Goal: Task Accomplishment & Management: Manage account settings

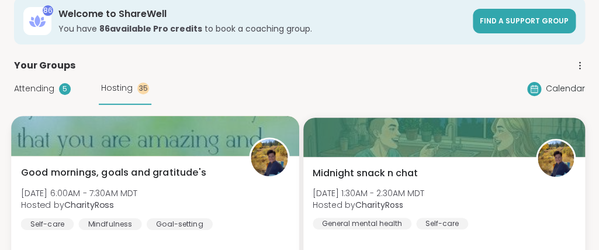
scroll to position [126, 0]
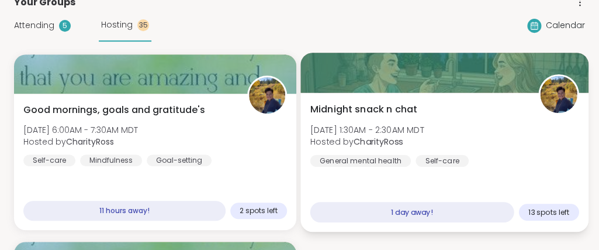
click at [328, 123] on div "Midnight snack n chat [DATE] 1:30AM - 2:30AM MDT Hosted by CharityRoss General …" at bounding box center [444, 134] width 269 height 64
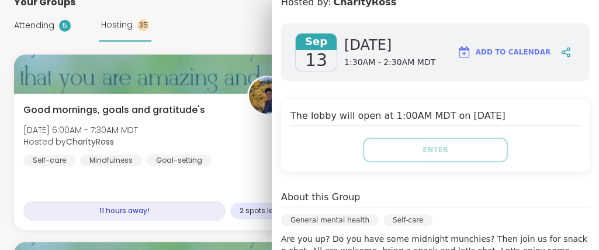
scroll to position [295, 0]
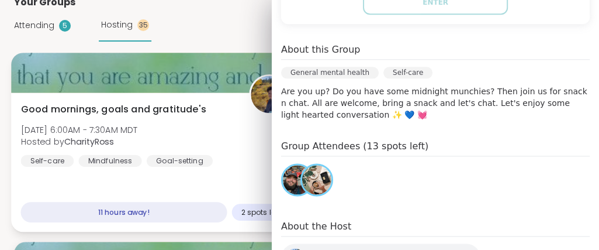
click at [211, 161] on div "Good mornings, goals and gratitude's [DATE] 6:00AM - 7:30AM MDT Hosted by Chari…" at bounding box center [154, 134] width 269 height 64
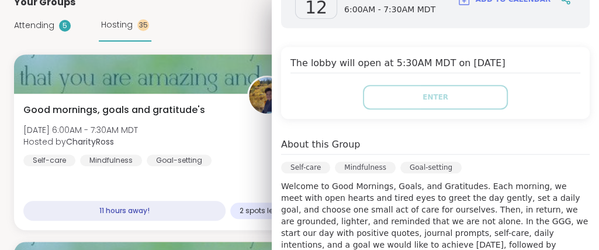
scroll to position [0, 0]
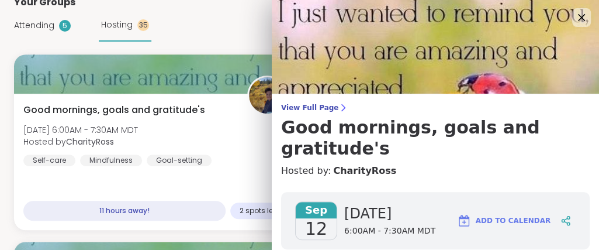
click at [258, 27] on div "Attending 5 Hosting 35 Calendar" at bounding box center [299, 25] width 571 height 32
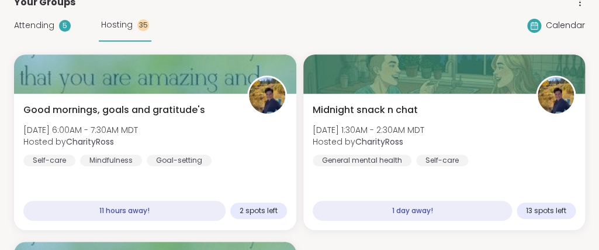
click at [51, 23] on span "Attending" at bounding box center [34, 25] width 40 height 12
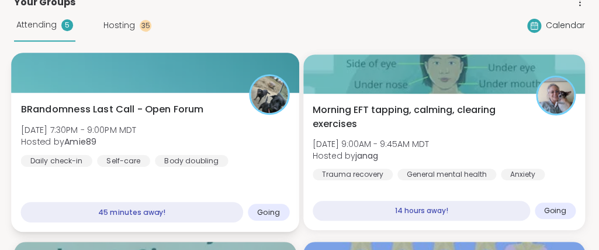
click at [205, 115] on div "BRandomness Last Call - Open Forum [DATE] 7:30PM - 9:00PM MDT Hosted by Amie89 …" at bounding box center [154, 134] width 269 height 64
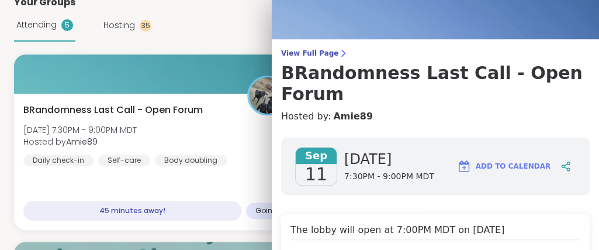
scroll to position [147, 0]
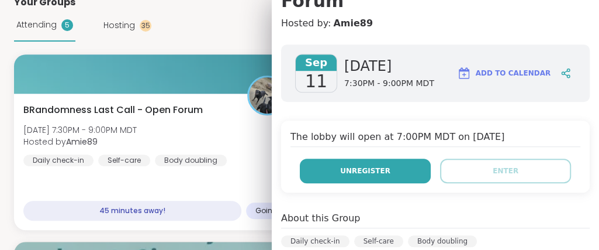
click at [367, 165] on span "Unregister" at bounding box center [365, 170] width 50 height 11
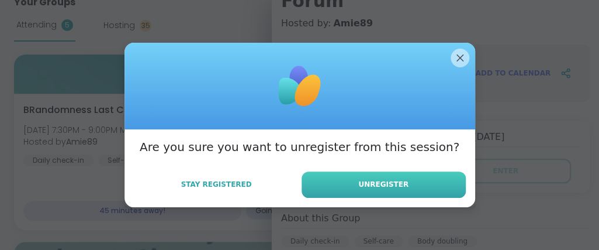
click at [375, 182] on span "Unregister" at bounding box center [383, 184] width 50 height 11
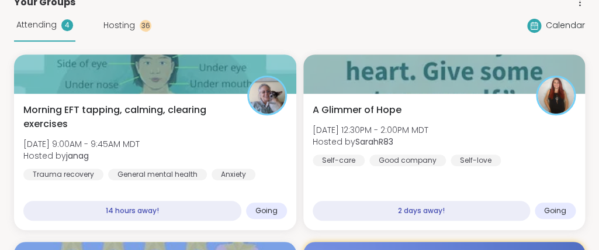
click at [375, 182] on div "A Glimmer of Hope [DATE] 12:30PM - 2:00PM MDT Hosted by SarahR83 Self-care Good…" at bounding box center [445, 162] width 282 height 136
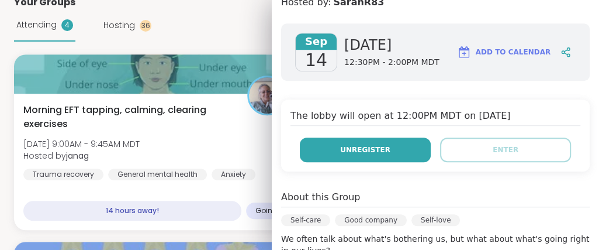
click at [401, 146] on button "Unregister" at bounding box center [365, 149] width 131 height 25
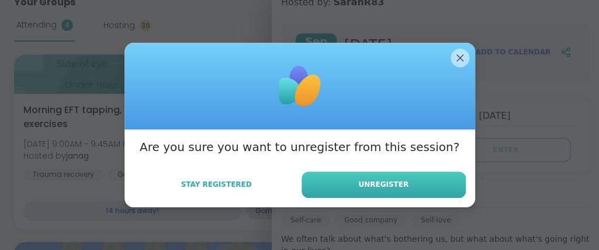
click at [395, 192] on button "Unregister" at bounding box center [384, 184] width 164 height 26
